Goal: Transaction & Acquisition: Purchase product/service

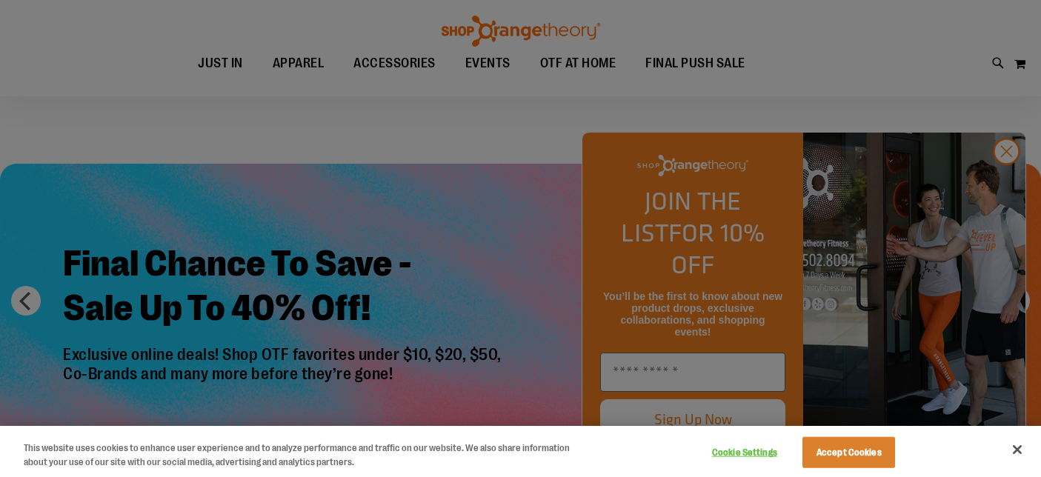
scroll to position [478, 0]
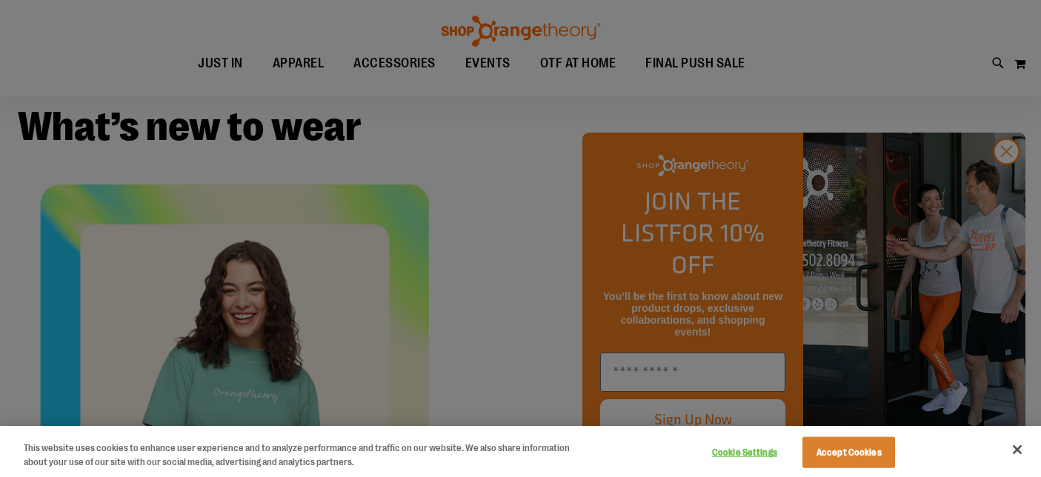
click at [1011, 182] on div at bounding box center [520, 238] width 1041 height 477
click at [1012, 187] on div at bounding box center [520, 238] width 1041 height 477
click at [833, 455] on button "Accept Cookies" at bounding box center [848, 452] width 93 height 31
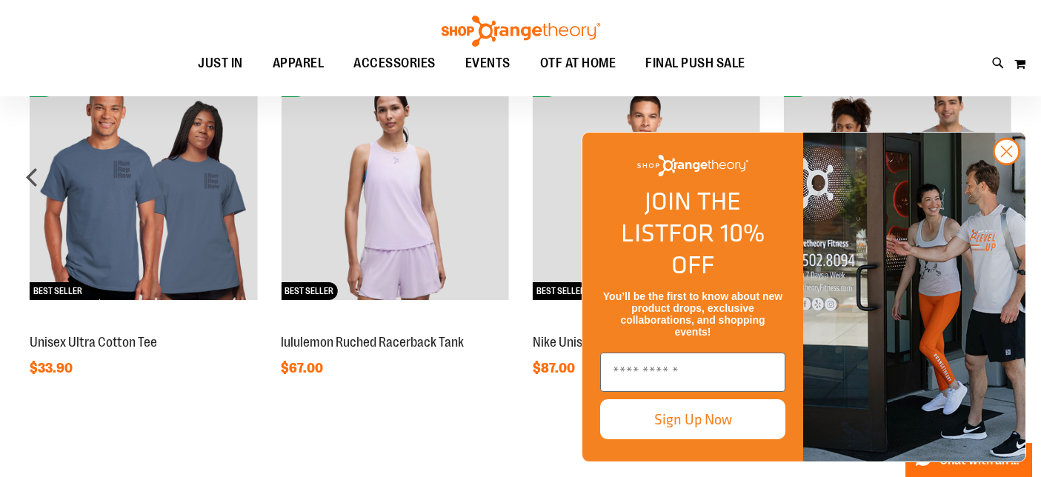
scroll to position [1291, 0]
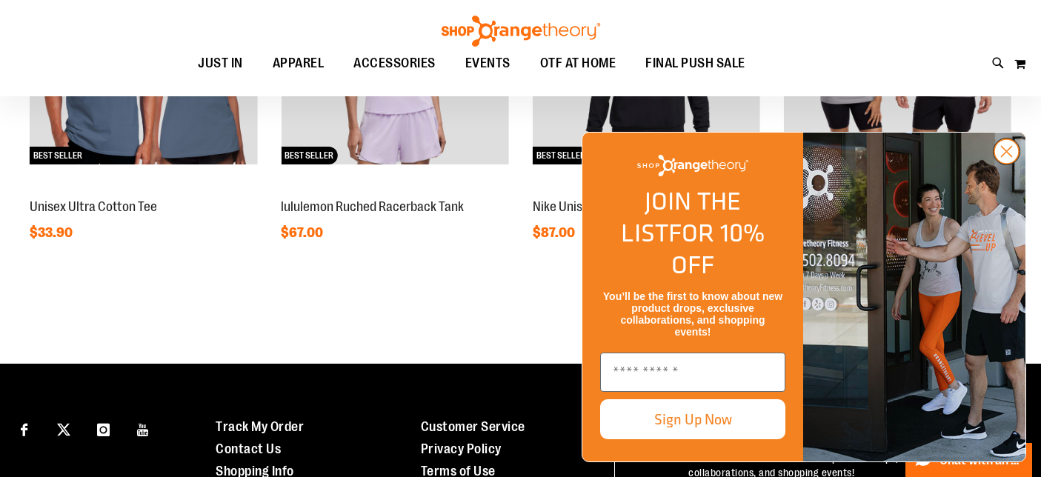
click at [1006, 164] on circle "Close dialog" at bounding box center [1006, 151] width 24 height 24
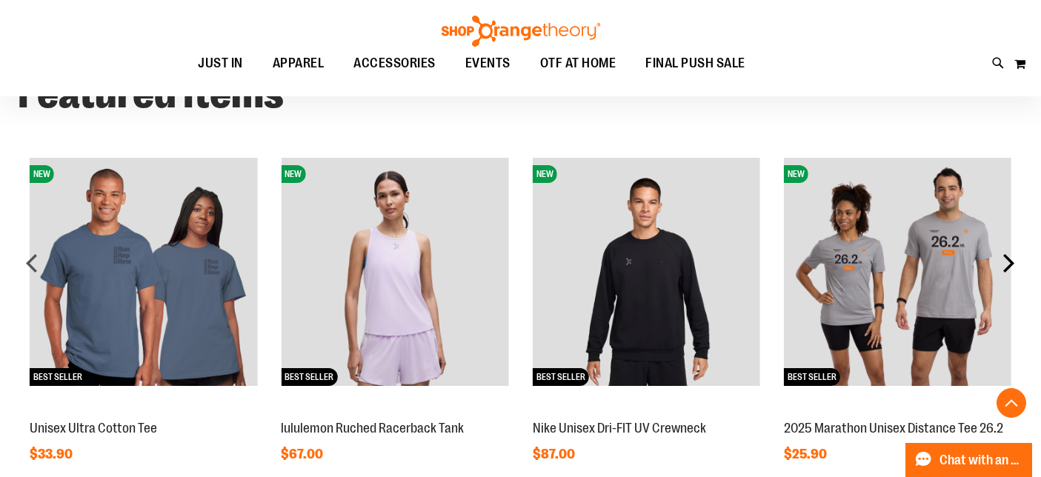
scroll to position [1068, 0]
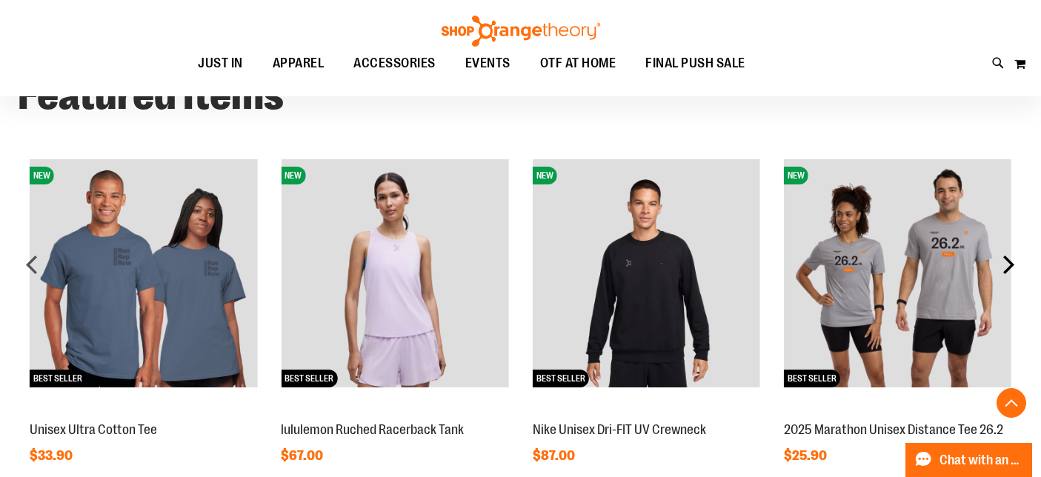
click at [1011, 261] on div "next" at bounding box center [1008, 265] width 30 height 30
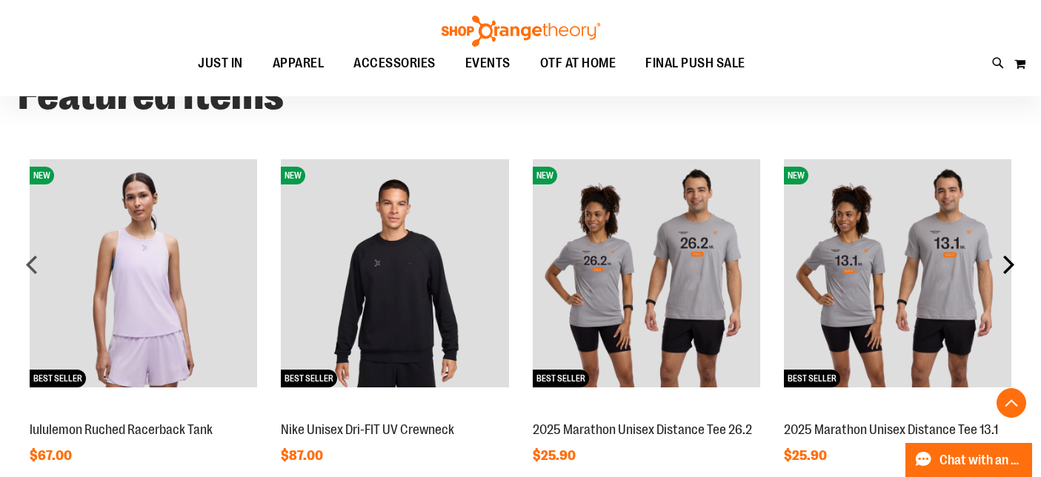
click at [1011, 261] on div "next" at bounding box center [1008, 265] width 30 height 30
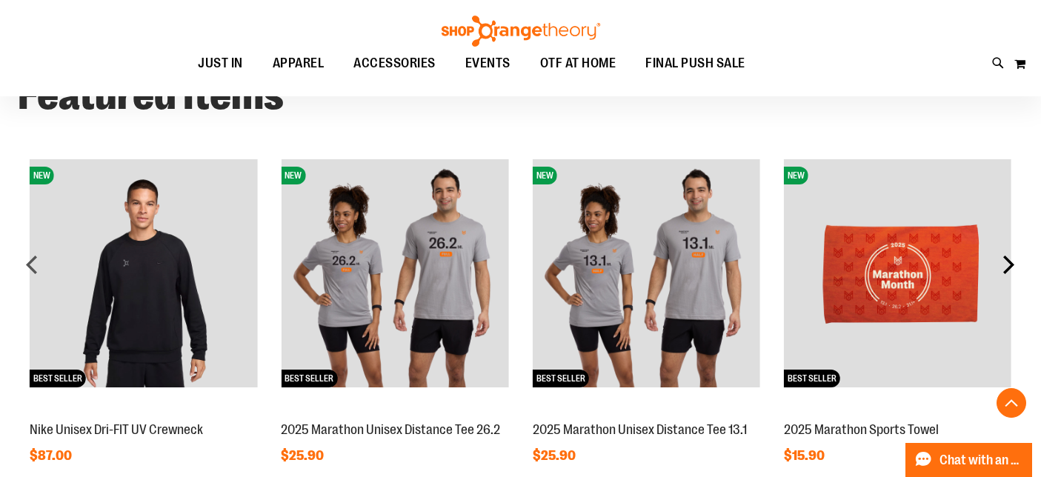
click at [1011, 261] on div "next" at bounding box center [1008, 265] width 30 height 30
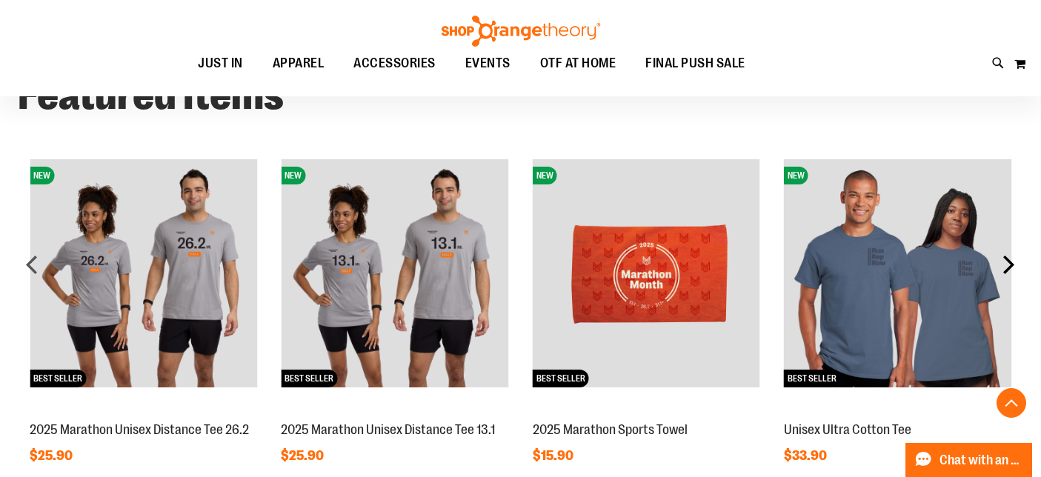
click at [1011, 261] on div "next" at bounding box center [1008, 265] width 30 height 30
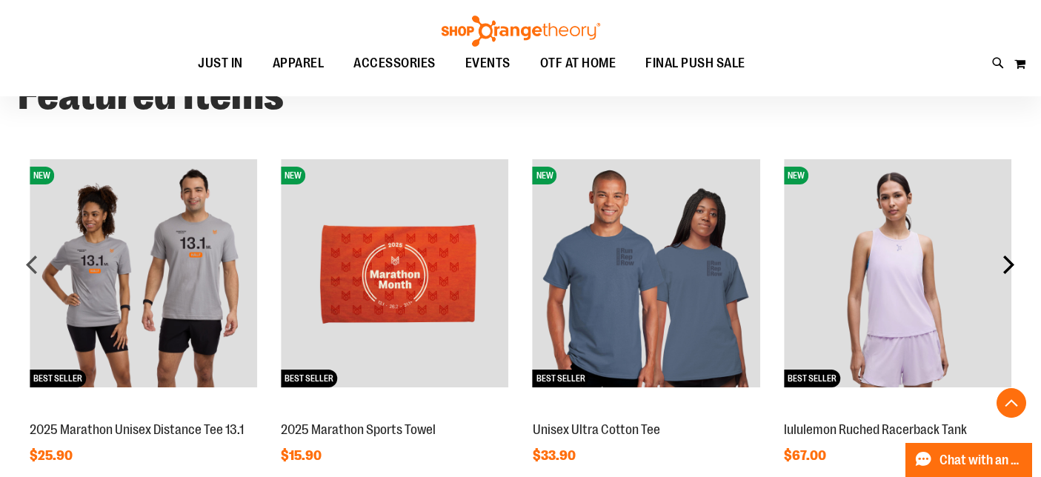
click at [1011, 261] on div "next" at bounding box center [1008, 265] width 30 height 30
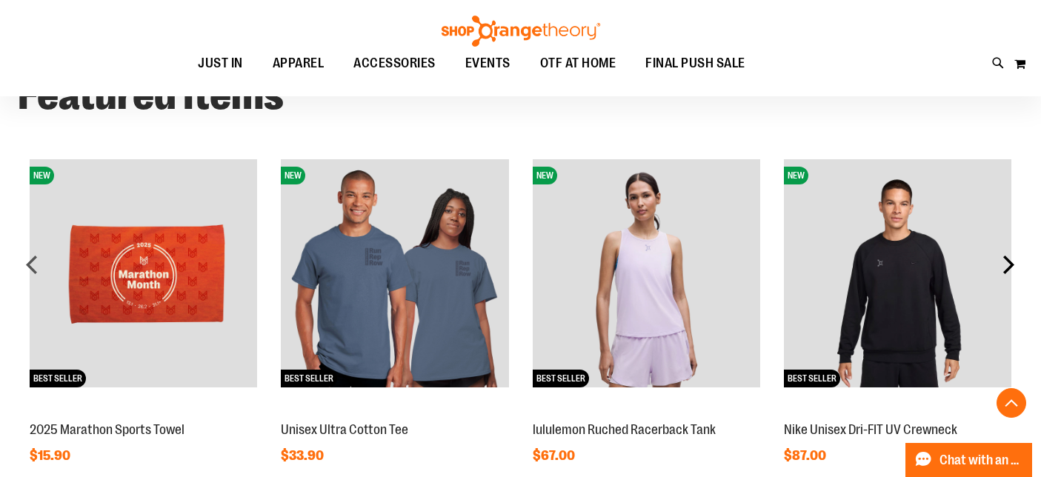
click at [1011, 261] on div "next" at bounding box center [1008, 265] width 30 height 30
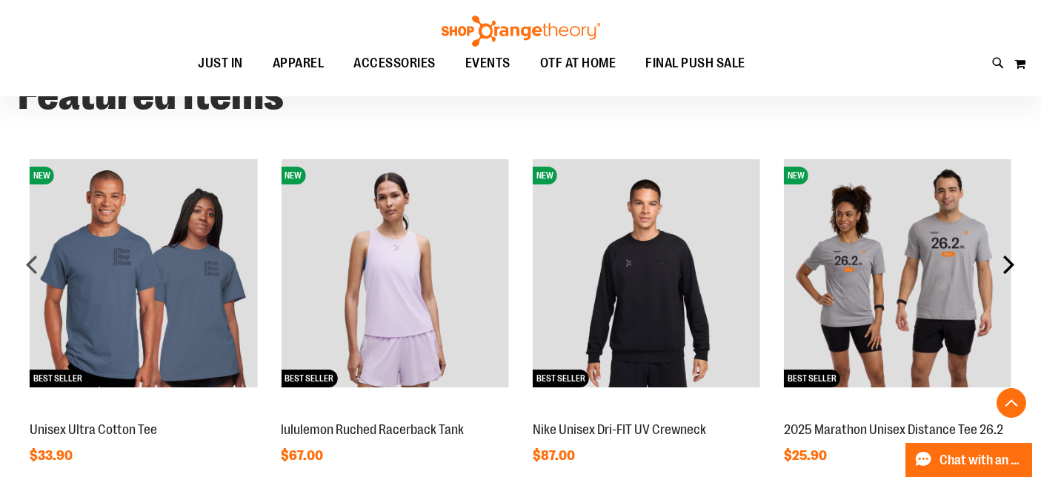
click at [1011, 261] on div "next" at bounding box center [1008, 265] width 30 height 30
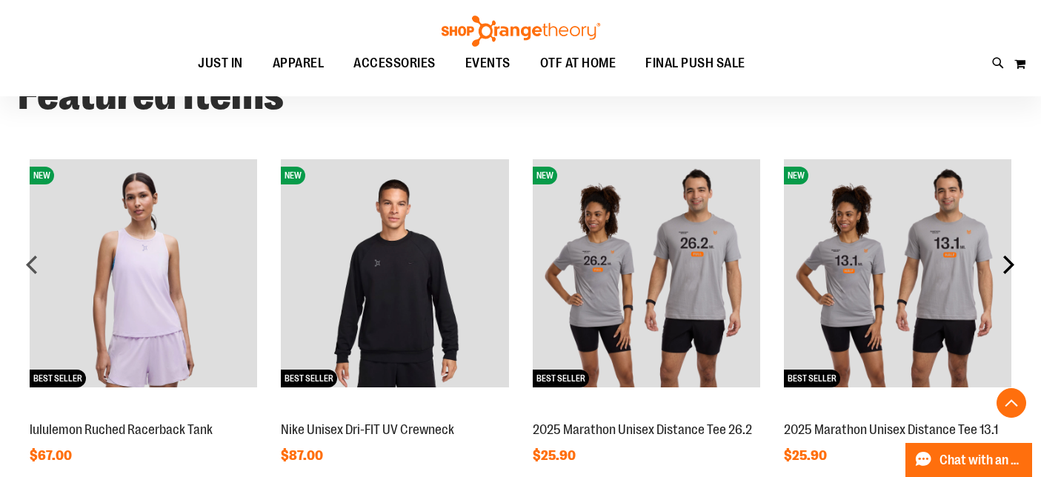
click at [1011, 261] on div "next" at bounding box center [1008, 265] width 30 height 30
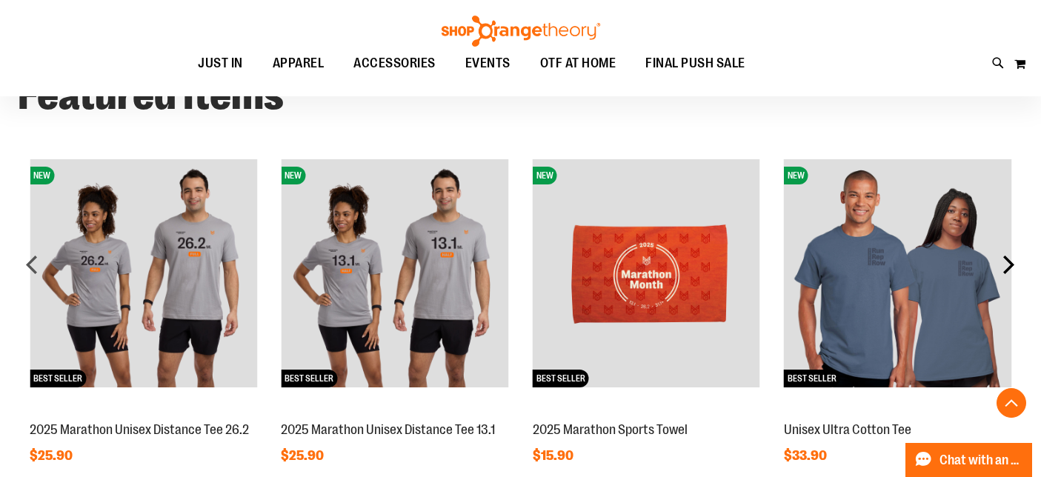
click at [1011, 261] on div "next" at bounding box center [1008, 265] width 30 height 30
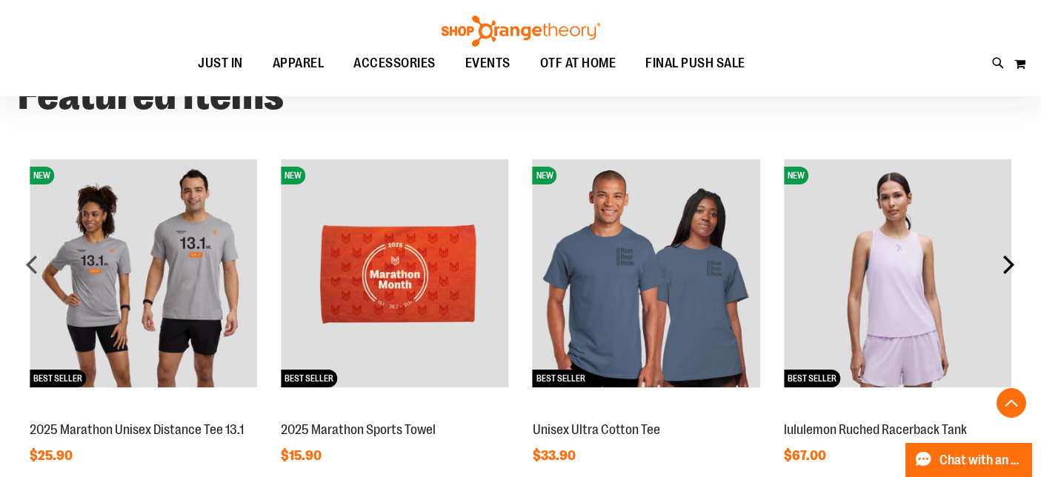
click at [1011, 261] on div "next" at bounding box center [1008, 265] width 30 height 30
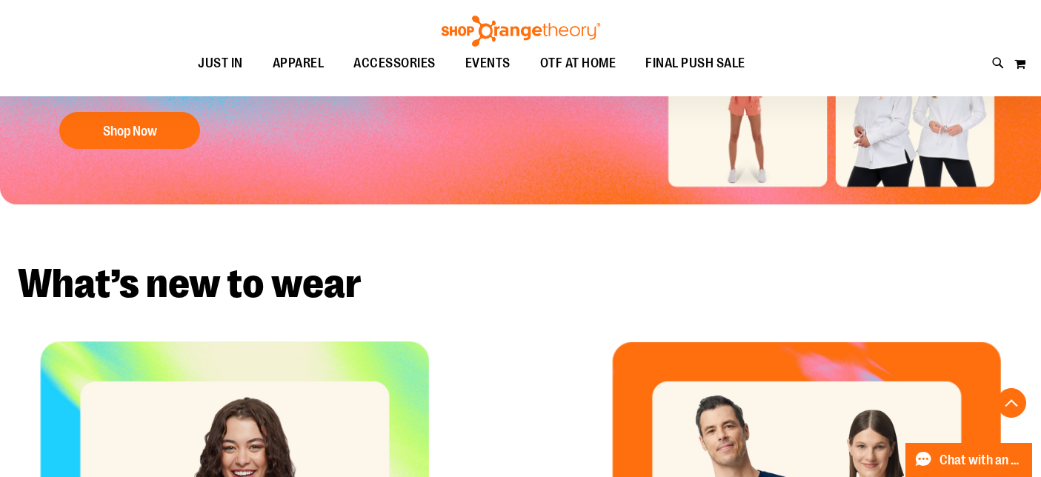
scroll to position [0, 0]
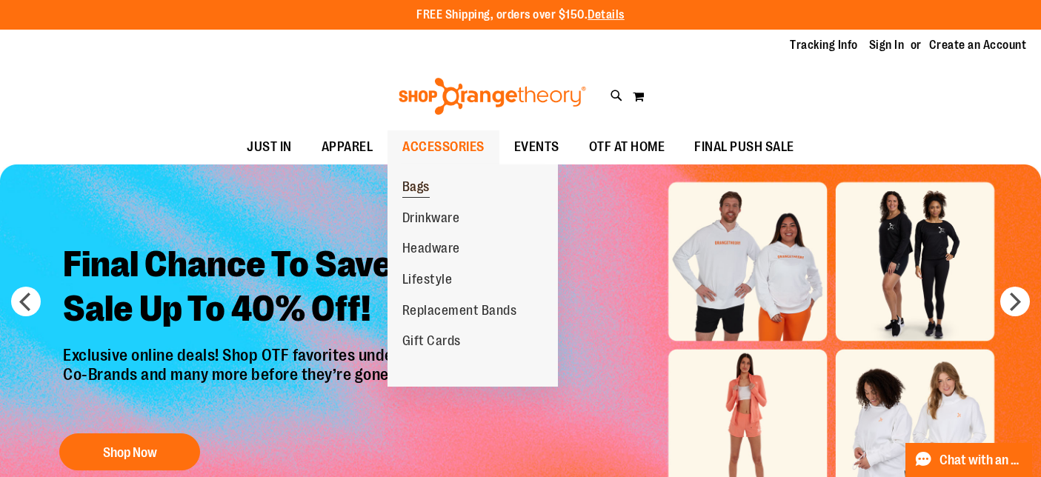
click at [408, 184] on span "Bags" at bounding box center [415, 188] width 27 height 19
click at [439, 218] on span "Drinkware" at bounding box center [431, 219] width 58 height 19
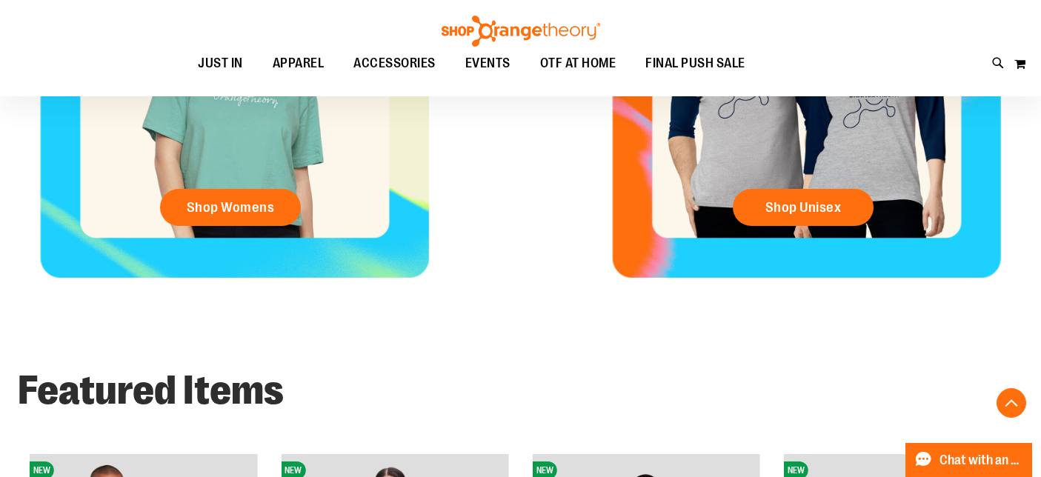
scroll to position [281, 0]
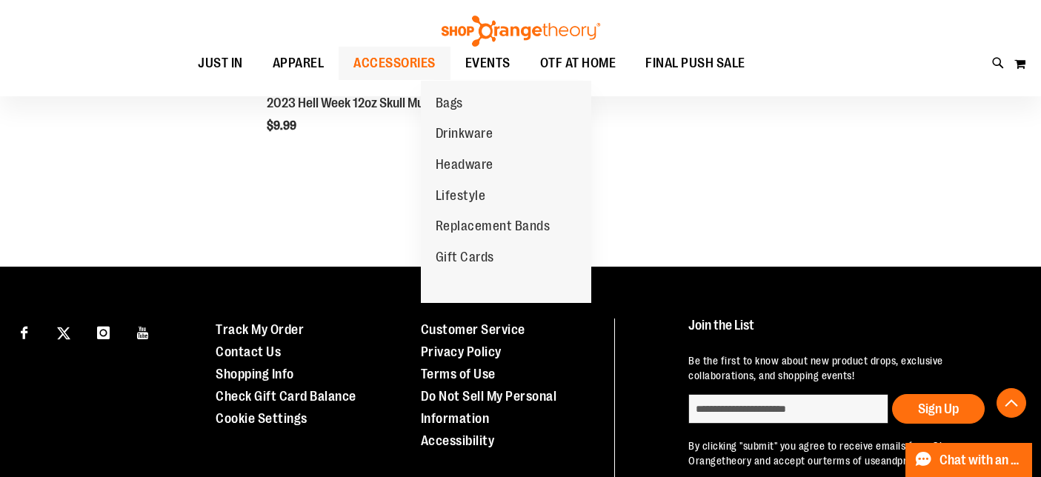
scroll to position [561, 0]
